Goal: Use online tool/utility: Utilize a website feature to perform a specific function

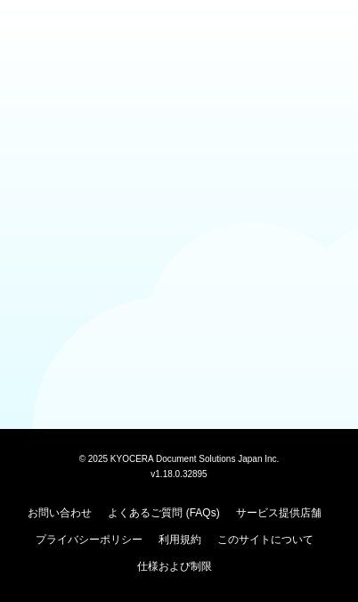
click at [181, 393] on body "© [DATE] KYOCERA Document Solutions Japan Inc. v1.18.0.32895 お問い合わせ よくあるご質問 (FA…" at bounding box center [179, 301] width 358 height 602
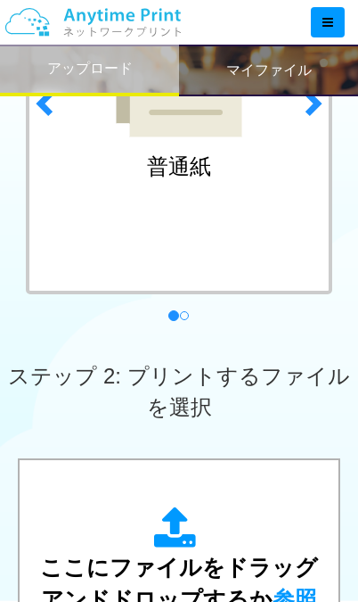
scroll to position [341, 0]
click at [203, 575] on span "ここにファイルをドラッグアンドドロップするか 参照 します" at bounding box center [179, 598] width 278 height 88
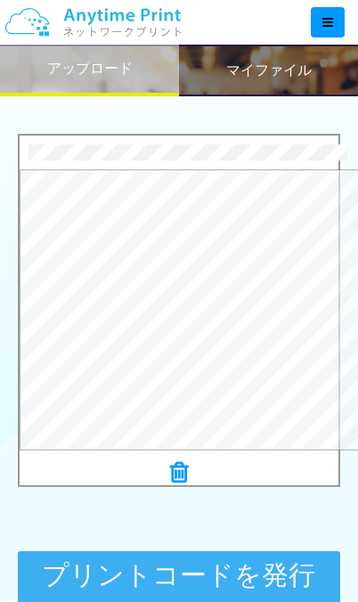
scroll to position [665, 0]
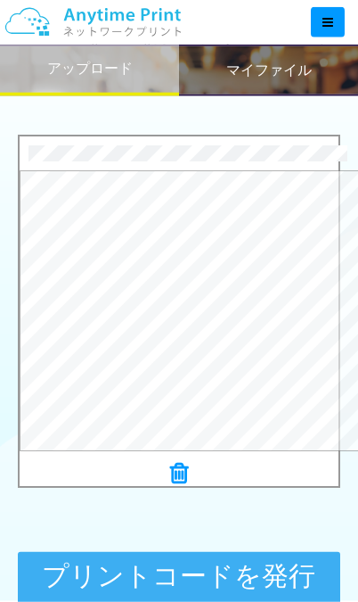
click at [249, 580] on button "プリントコードを発行する" at bounding box center [179, 592] width 323 height 80
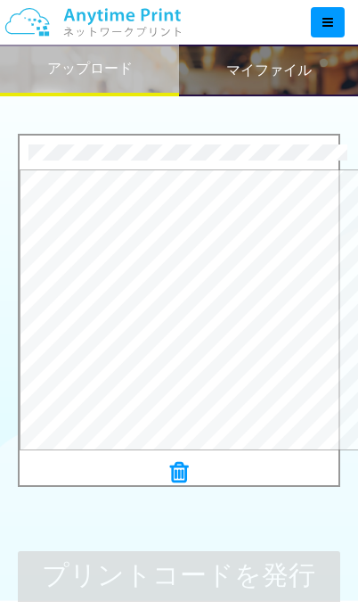
scroll to position [0, 0]
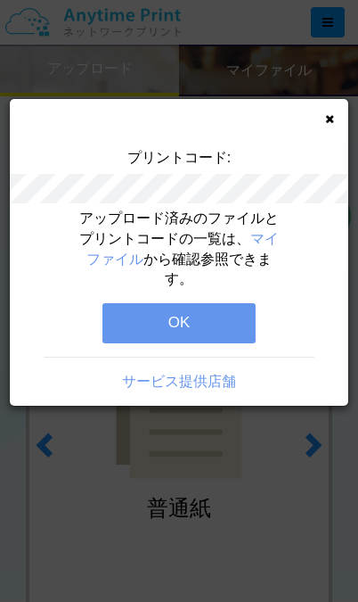
click at [199, 303] on button "OK" at bounding box center [179, 322] width 153 height 39
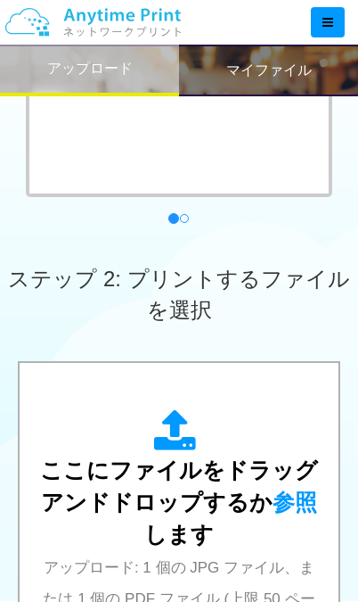
scroll to position [442, 0]
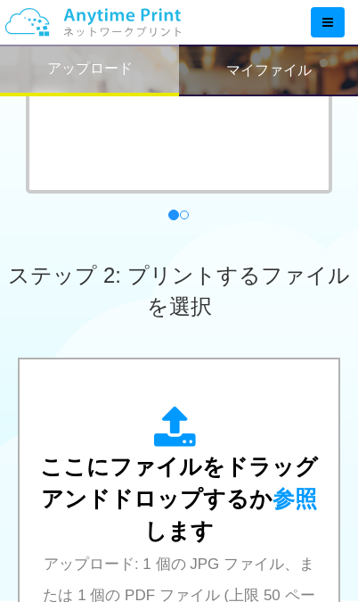
click at [199, 533] on span "ここにファイルをドラッグアンドドロップするか 参照 します" at bounding box center [179, 498] width 278 height 88
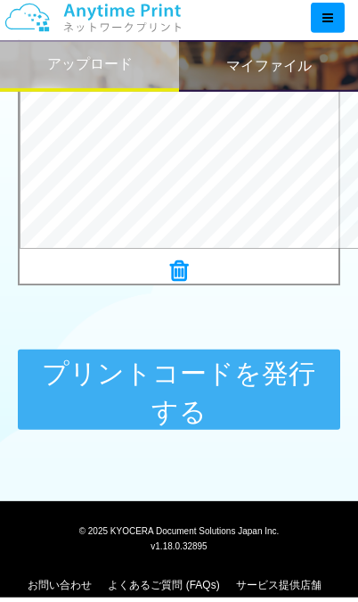
scroll to position [863, 0]
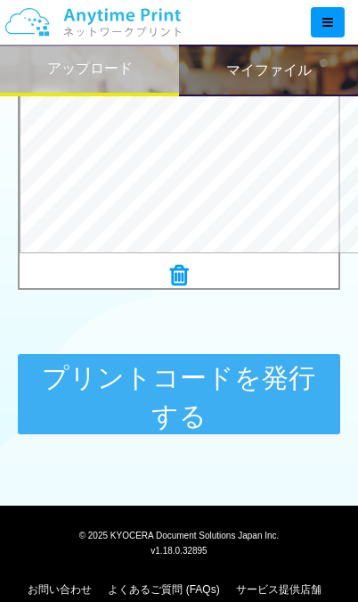
click at [251, 395] on button "プリントコードを発行する" at bounding box center [179, 394] width 323 height 80
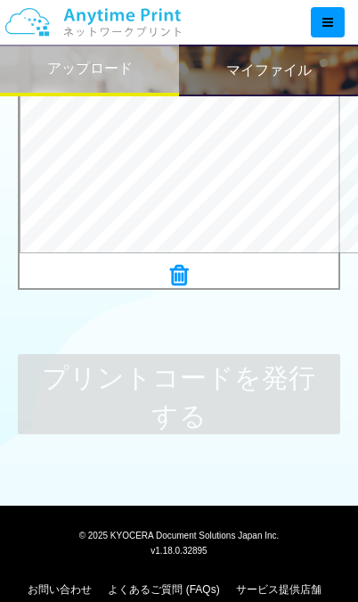
scroll to position [0, 0]
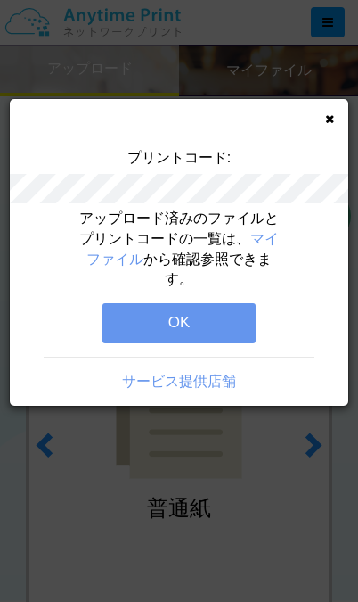
click at [196, 321] on button "OK" at bounding box center [179, 322] width 153 height 39
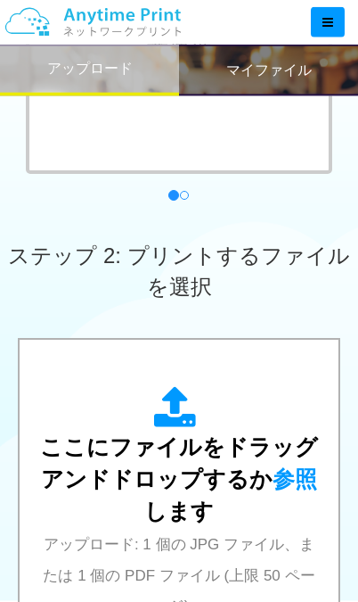
scroll to position [463, 0]
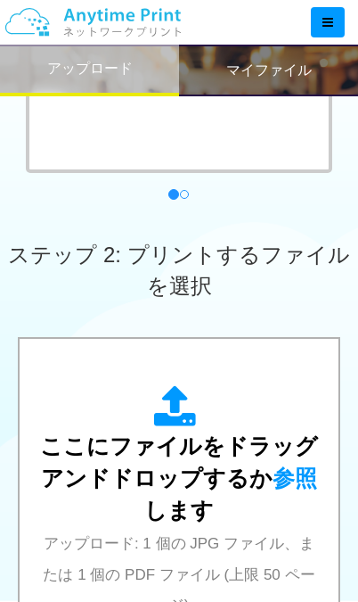
click at [209, 507] on span "ここにファイルをドラッグアンドドロップするか 参照 します" at bounding box center [179, 477] width 278 height 88
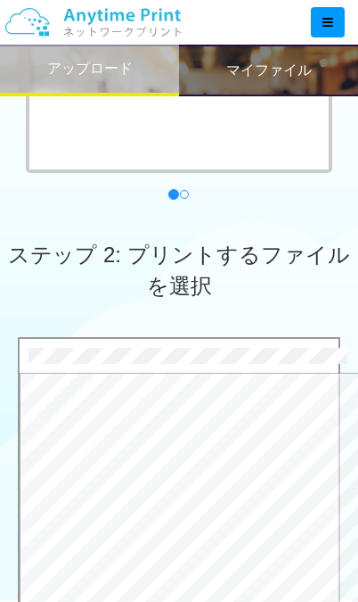
scroll to position [783, 0]
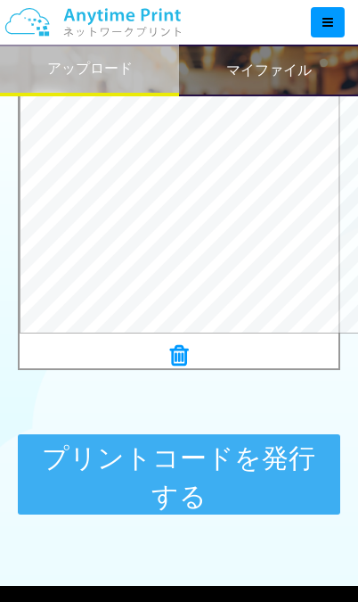
click at [257, 488] on button "プリントコードを発行する" at bounding box center [179, 474] width 323 height 80
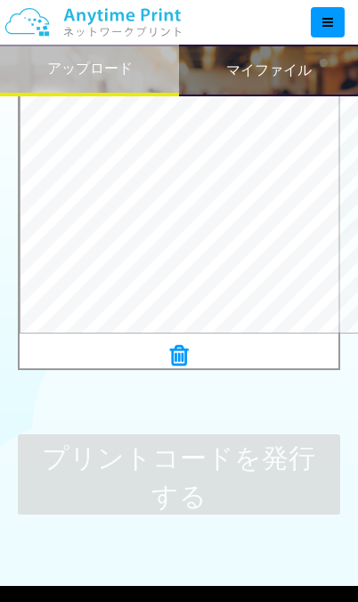
scroll to position [0, 0]
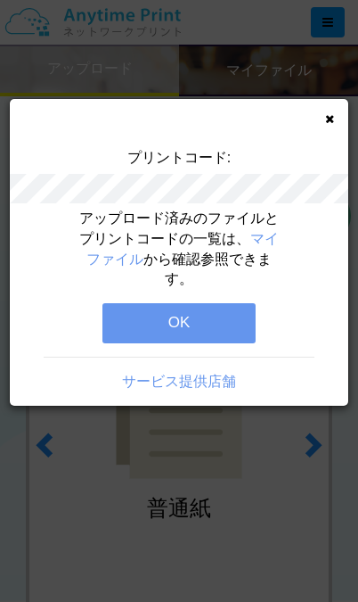
click at [173, 318] on button "OK" at bounding box center [179, 322] width 153 height 39
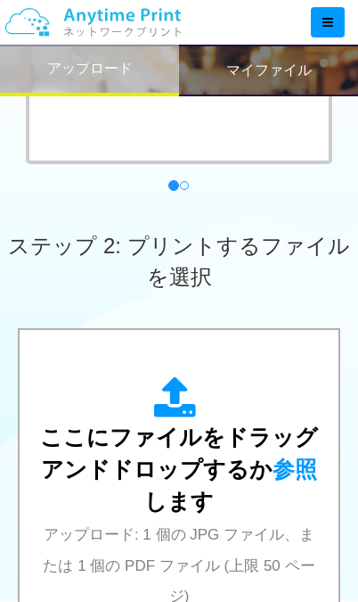
scroll to position [471, 0]
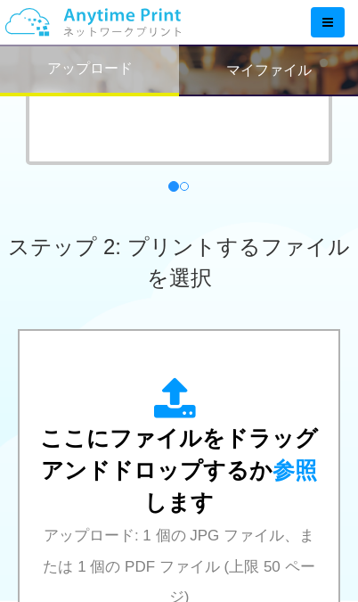
click at [233, 510] on div "ここにファイルをドラッグアンドドロップするか 参照 します アップロード: 1 個の JPG ファイル、または 1 個の PDF ファイル (上限 50 ペー…" at bounding box center [178, 509] width 283 height 264
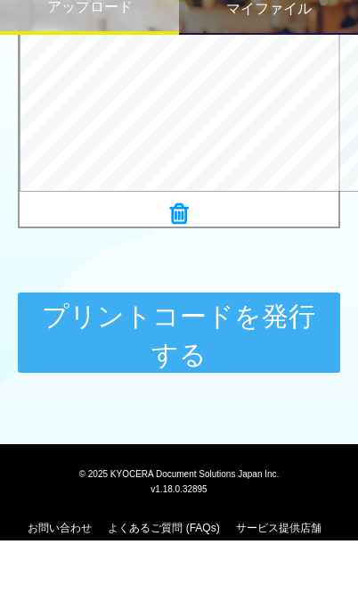
scroll to position [893, 0]
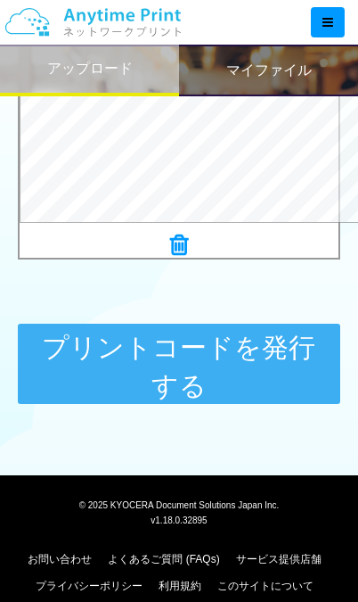
click at [249, 354] on button "プリントコードを発行する" at bounding box center [179, 364] width 323 height 80
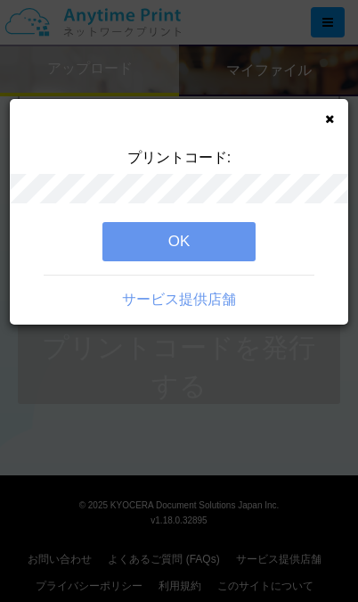
scroll to position [0, 0]
